Goal: Information Seeking & Learning: Learn about a topic

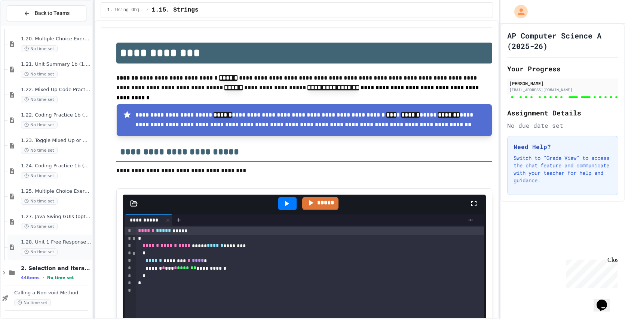
click at [61, 250] on div "No time set" at bounding box center [56, 252] width 70 height 7
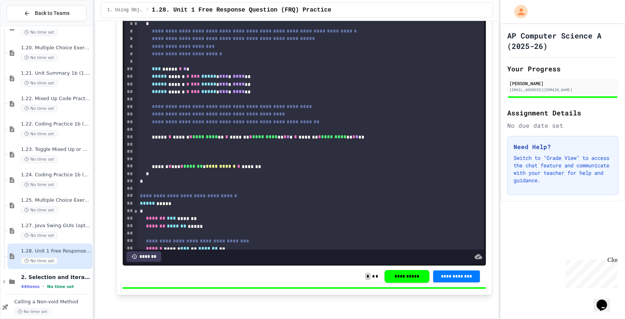
scroll to position [526, 0]
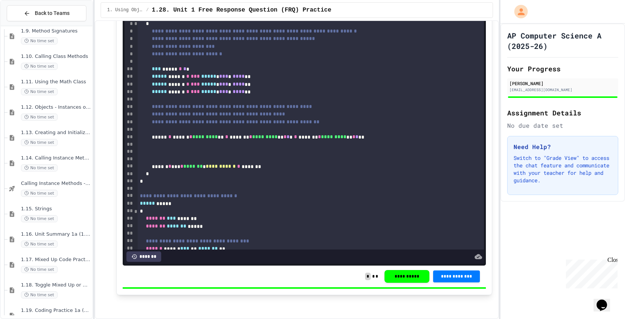
scroll to position [385, 0]
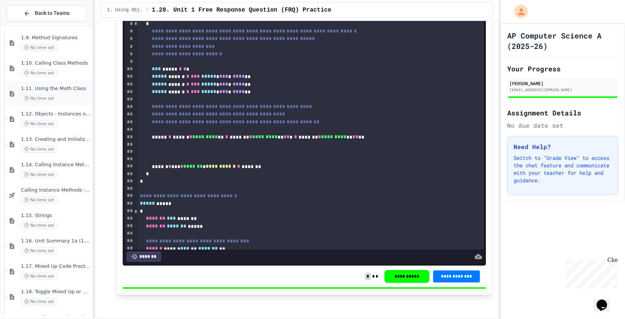
click at [59, 90] on span "1.11. Using the Math Class" at bounding box center [56, 89] width 70 height 6
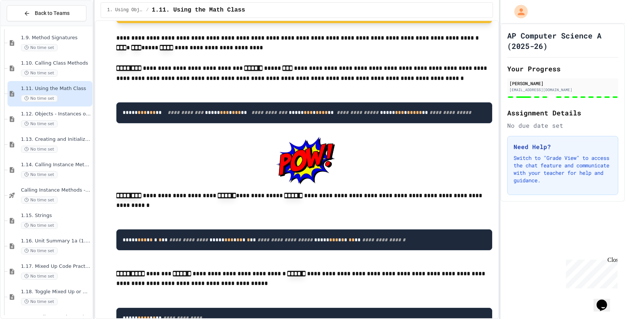
scroll to position [316, 0]
